Goal: Task Accomplishment & Management: Manage account settings

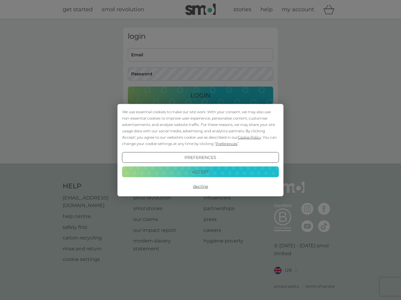
scroll to position [0, 0]
drag, startPoint x: 194, startPoint y: 172, endPoint x: 194, endPoint y: 169, distance: 3.1
click at [194, 172] on button "Accept" at bounding box center [200, 172] width 157 height 11
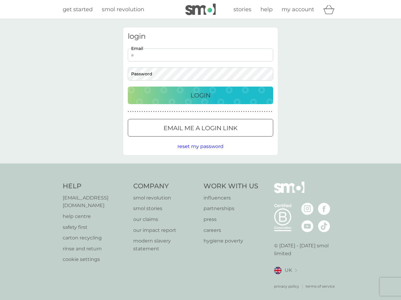
scroll to position [0, 0]
type input "antheamillington@aol.com"
click at [200, 95] on button "Login" at bounding box center [200, 96] width 145 height 18
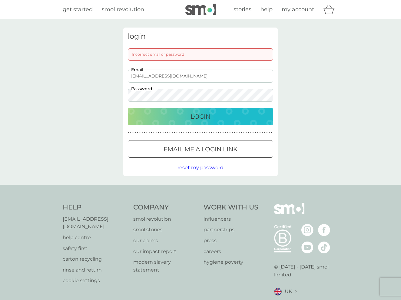
click at [200, 116] on button "Login" at bounding box center [200, 117] width 145 height 18
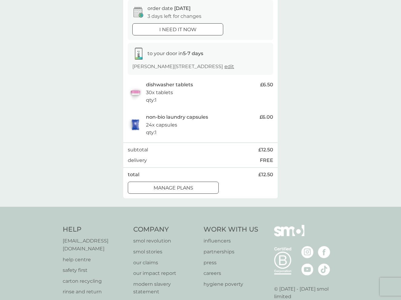
scroll to position [61, 0]
click at [204, 189] on div "manage plans" at bounding box center [173, 188] width 90 height 8
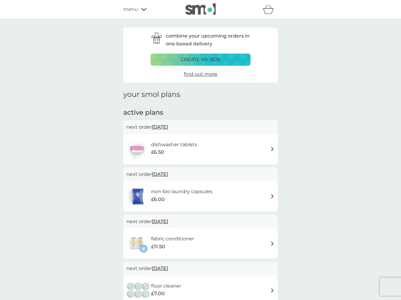
click at [271, 148] on img at bounding box center [272, 149] width 5 height 5
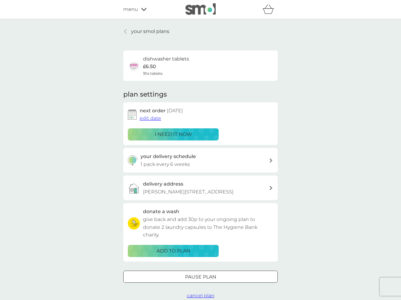
click at [147, 117] on span "edit date" at bounding box center [150, 118] width 21 height 6
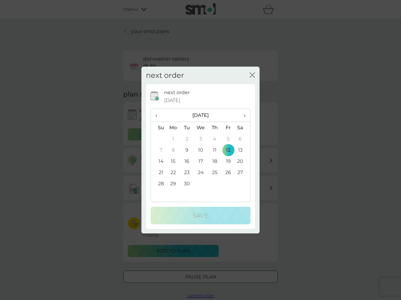
click at [245, 115] on span "›" at bounding box center [242, 115] width 6 height 13
click at [200, 138] on td "1" at bounding box center [201, 138] width 14 height 11
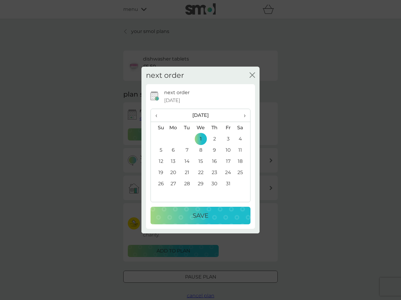
click at [172, 149] on td "6" at bounding box center [173, 149] width 14 height 11
click at [205, 214] on p "Save" at bounding box center [201, 216] width 16 height 10
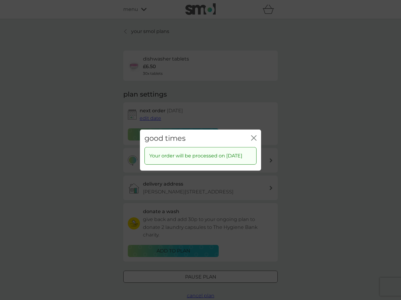
click at [254, 135] on icon "close" at bounding box center [253, 137] width 5 height 5
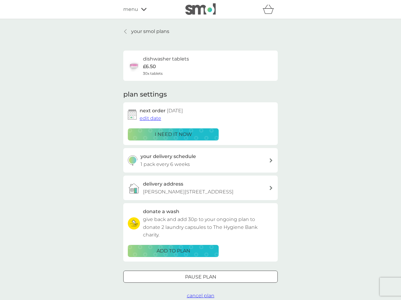
click at [137, 32] on p "your smol plans" at bounding box center [150, 32] width 38 height 8
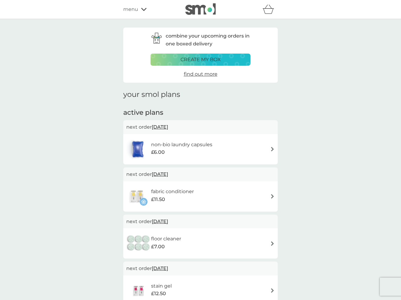
click at [270, 147] on img at bounding box center [272, 149] width 5 height 5
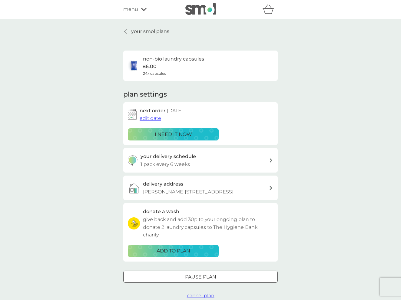
click at [156, 118] on span "edit date" at bounding box center [150, 118] width 21 height 6
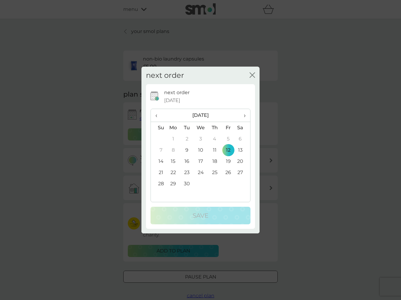
click at [244, 115] on span "›" at bounding box center [242, 115] width 6 height 13
click at [172, 150] on td "6" at bounding box center [173, 149] width 14 height 11
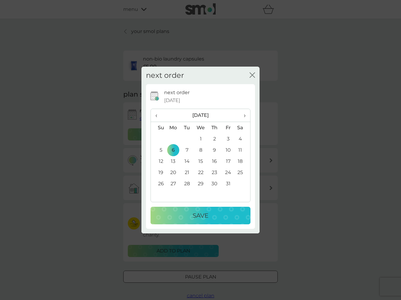
click at [197, 217] on p "Save" at bounding box center [201, 216] width 16 height 10
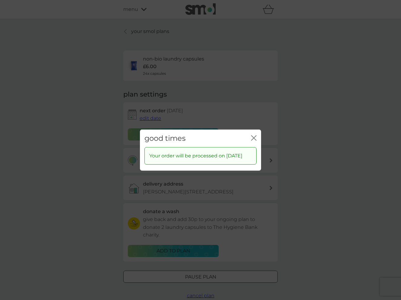
click at [254, 135] on icon "close" at bounding box center [253, 137] width 5 height 5
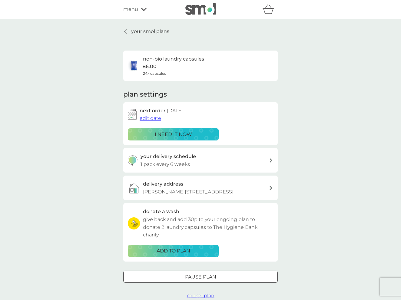
click at [129, 31] on link "your smol plans" at bounding box center [146, 32] width 46 height 8
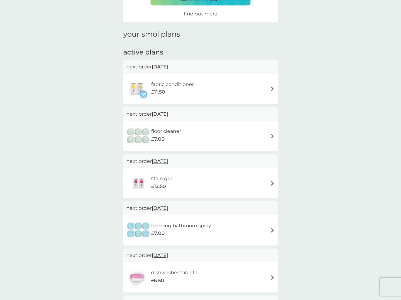
scroll to position [63, 0]
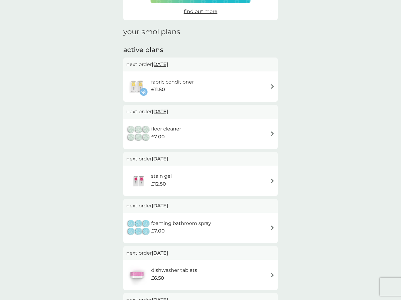
click at [270, 84] on img at bounding box center [272, 86] width 5 height 5
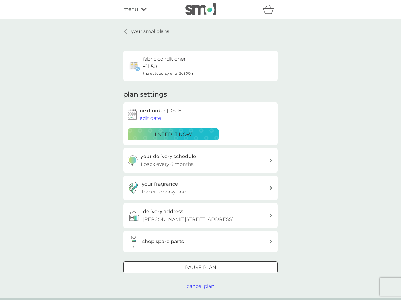
click at [156, 119] on span "edit date" at bounding box center [150, 118] width 21 height 6
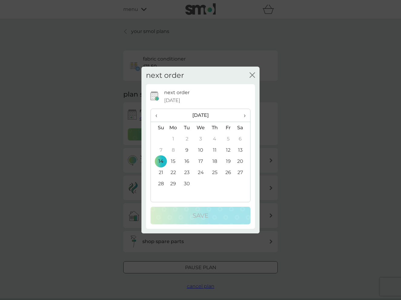
click at [243, 115] on span "›" at bounding box center [242, 115] width 6 height 13
click at [173, 149] on td "6" at bounding box center [173, 149] width 14 height 11
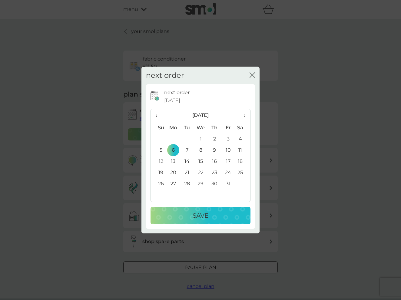
click at [179, 218] on div "Save" at bounding box center [201, 216] width 88 height 10
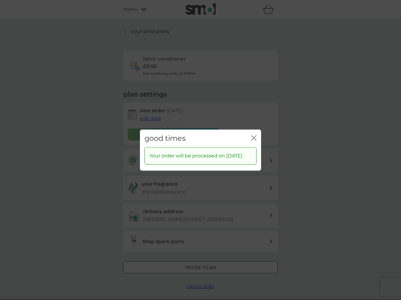
click at [255, 135] on icon "close" at bounding box center [253, 137] width 5 height 5
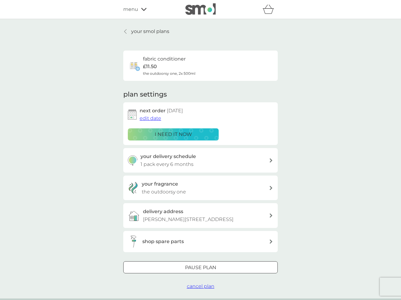
click at [130, 30] on link "your smol plans" at bounding box center [146, 32] width 46 height 8
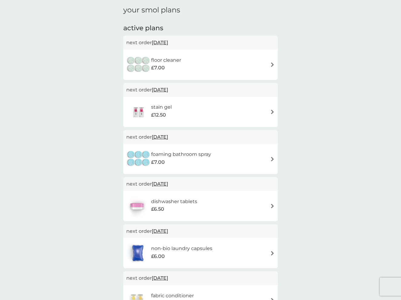
scroll to position [85, 0]
click at [165, 41] on span "[DATE]" at bounding box center [160, 42] width 16 height 12
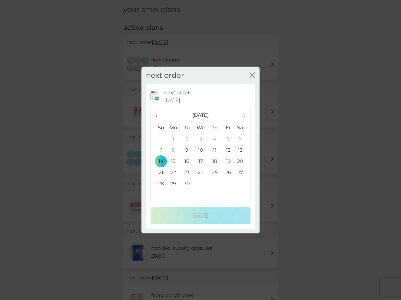
click at [244, 116] on span "›" at bounding box center [242, 115] width 6 height 13
drag, startPoint x: 181, startPoint y: 150, endPoint x: 178, endPoint y: 160, distance: 10.5
click at [179, 156] on tbody "26 27 28 29 30 31 1 2 3 4 5 6 7 8 9 10 11 12 13 14 15 16 17 18 19 20 21 22 23 2…" at bounding box center [200, 166] width 99 height 67
click at [173, 161] on td "10" at bounding box center [173, 161] width 14 height 11
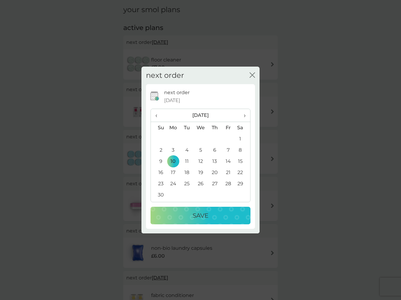
click at [182, 213] on div "Save" at bounding box center [201, 216] width 88 height 10
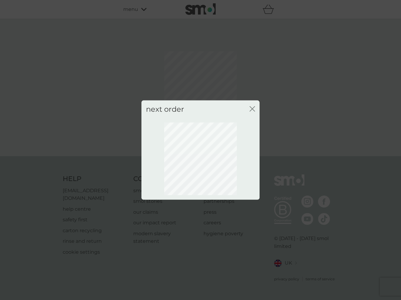
scroll to position [0, 0]
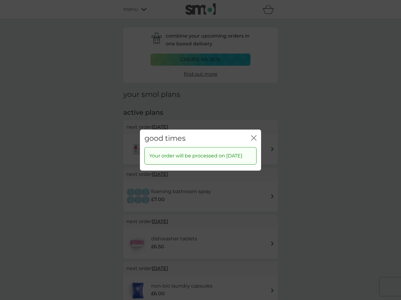
click at [253, 135] on icon "close" at bounding box center [253, 137] width 5 height 5
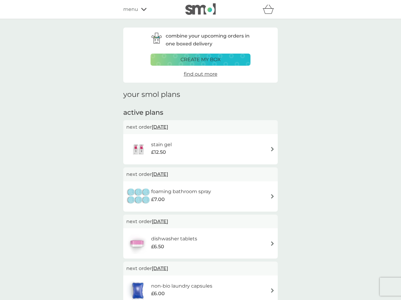
click at [168, 126] on span "[DATE]" at bounding box center [160, 127] width 16 height 12
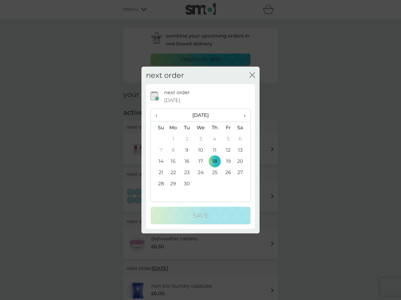
click at [248, 116] on th "›" at bounding box center [242, 115] width 15 height 13
click at [247, 116] on th "›" at bounding box center [242, 115] width 15 height 13
click at [176, 161] on td "10" at bounding box center [173, 161] width 14 height 11
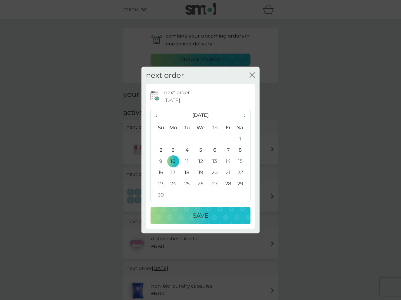
click at [205, 212] on p "Save" at bounding box center [201, 216] width 16 height 10
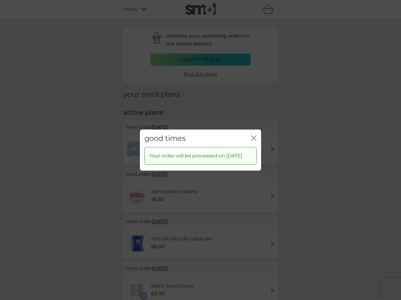
click at [254, 135] on icon "close" at bounding box center [255, 137] width 2 height 5
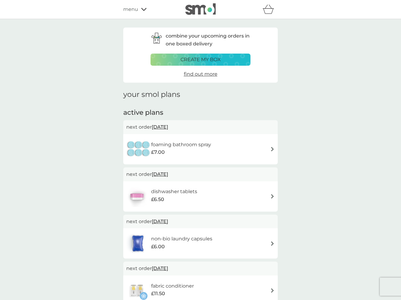
click at [168, 128] on span "[DATE]" at bounding box center [160, 127] width 16 height 12
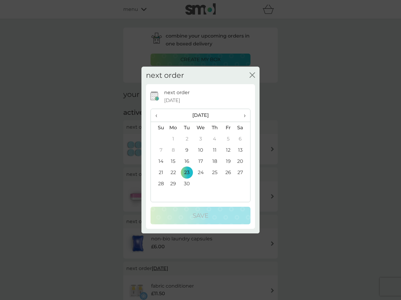
click at [244, 117] on span "›" at bounding box center [242, 115] width 6 height 13
click at [175, 160] on td "10" at bounding box center [173, 161] width 14 height 11
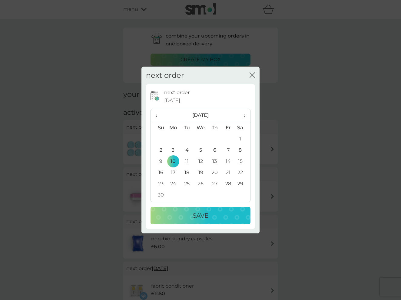
click at [220, 220] on button "Save" at bounding box center [200, 216] width 100 height 18
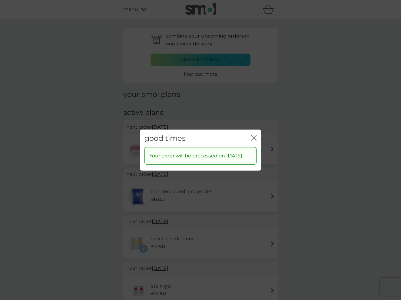
click at [250, 133] on div "good times close" at bounding box center [200, 138] width 121 height 18
click at [253, 135] on icon "close" at bounding box center [253, 137] width 5 height 5
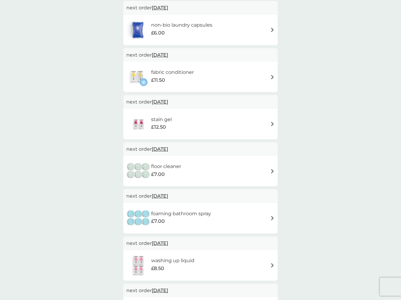
scroll to position [190, 0]
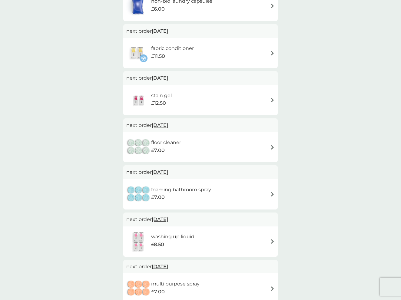
click at [168, 170] on span "[DATE]" at bounding box center [160, 172] width 16 height 12
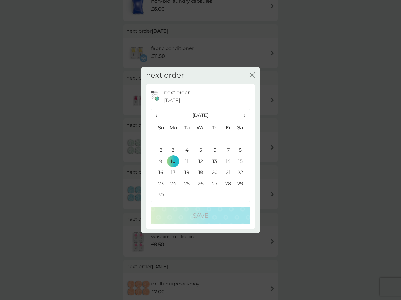
click at [246, 115] on th "›" at bounding box center [242, 115] width 15 height 13
click at [171, 136] on td "1" at bounding box center [173, 138] width 14 height 11
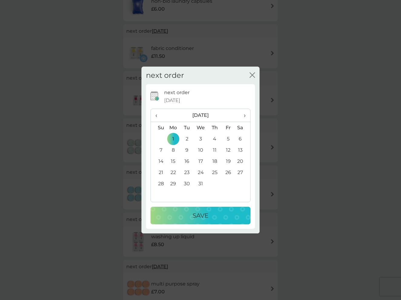
click at [208, 217] on p "Save" at bounding box center [201, 216] width 16 height 10
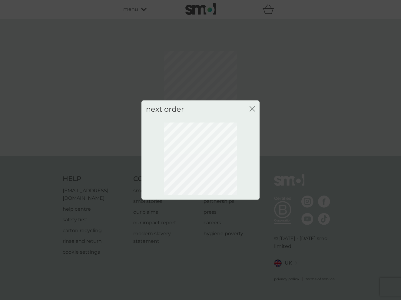
scroll to position [0, 0]
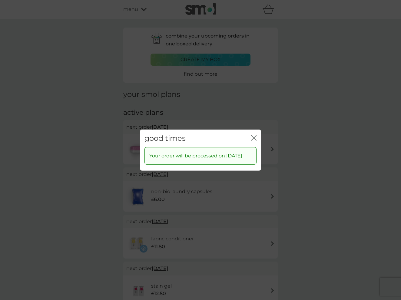
click at [256, 135] on icon "close" at bounding box center [253, 137] width 5 height 5
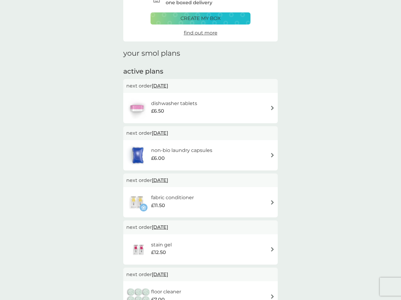
scroll to position [41, 0]
click at [168, 225] on span "[DATE]" at bounding box center [160, 227] width 16 height 12
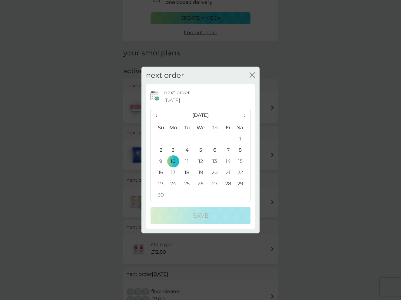
click at [243, 116] on span "›" at bounding box center [242, 115] width 6 height 13
click at [173, 137] on td "1" at bounding box center [173, 138] width 14 height 11
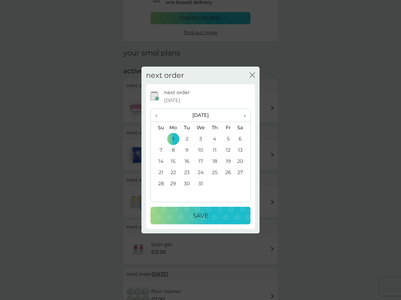
click at [205, 221] on button "Save" at bounding box center [200, 216] width 100 height 18
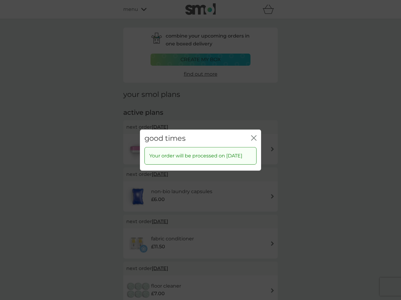
scroll to position [0, 0]
click at [252, 135] on icon "close" at bounding box center [253, 137] width 5 height 5
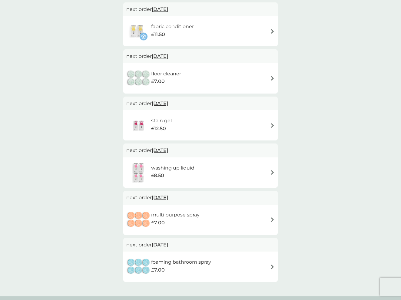
scroll to position [207, 0]
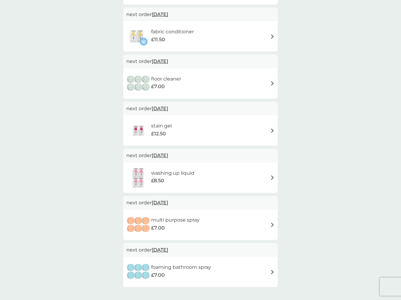
click at [165, 61] on span "[DATE]" at bounding box center [160, 61] width 16 height 12
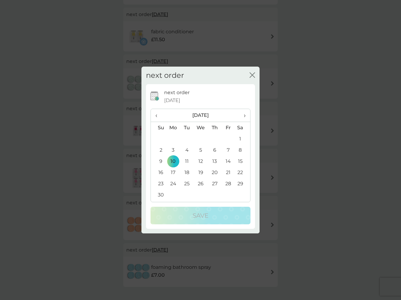
click at [244, 114] on span "›" at bounding box center [242, 115] width 6 height 13
click at [172, 137] on td "1" at bounding box center [173, 138] width 14 height 11
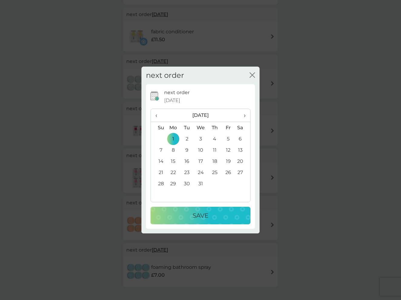
click at [193, 218] on p "Save" at bounding box center [201, 216] width 16 height 10
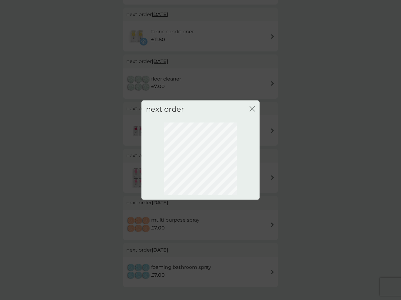
scroll to position [0, 0]
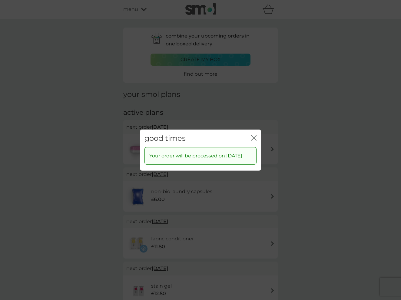
click at [255, 135] on icon "close" at bounding box center [253, 137] width 5 height 5
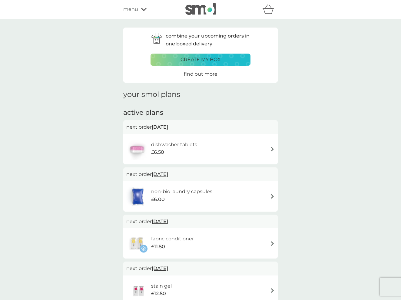
click at [137, 9] on span "menu" at bounding box center [130, 9] width 15 height 8
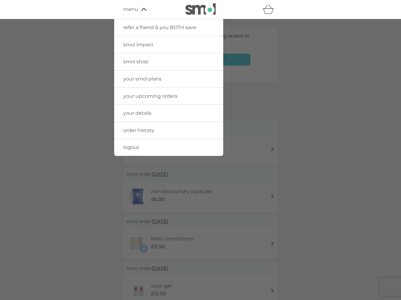
click at [134, 147] on span "logout" at bounding box center [131, 147] width 16 height 6
